Goal: Task Accomplishment & Management: Manage account settings

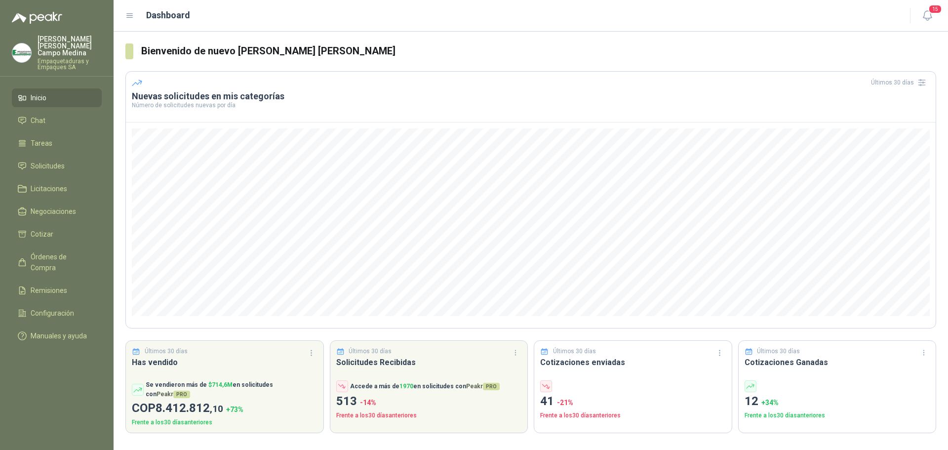
click at [565, 362] on h3 "Cotizaciones enviadas" at bounding box center [633, 362] width 186 height 12
click at [52, 229] on span "Cotizar" at bounding box center [42, 234] width 23 height 11
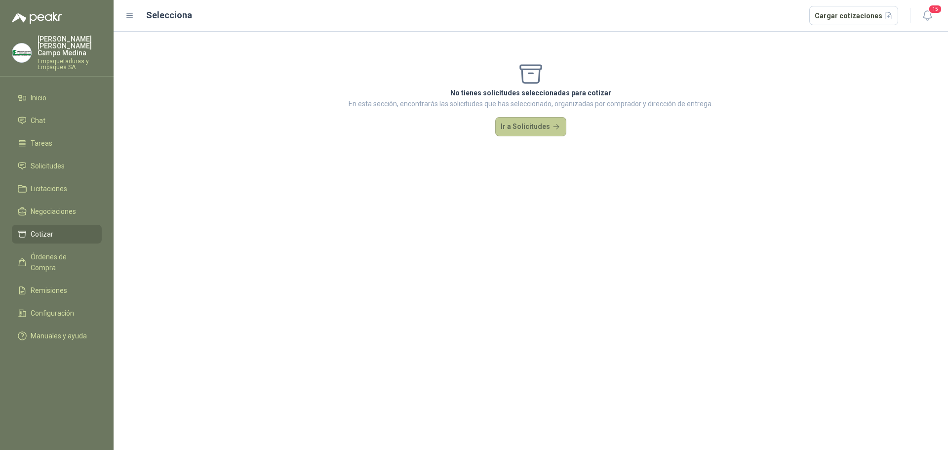
click at [513, 130] on button "Ir a Solicitudes" at bounding box center [530, 127] width 71 height 20
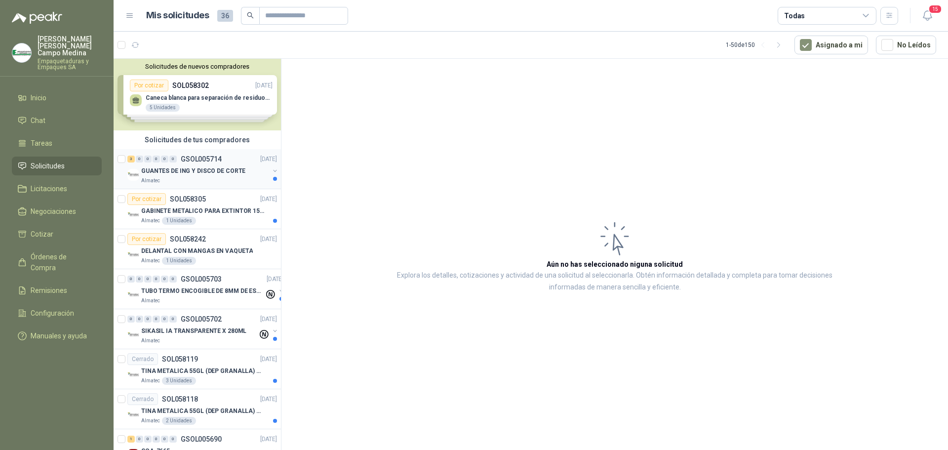
click at [195, 174] on p "GUANTES DE ING Y DISCO DE CORTE" at bounding box center [193, 170] width 104 height 9
